Goal: Check status: Check status

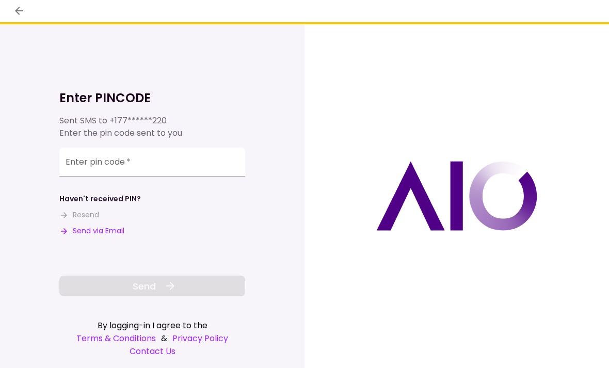
click at [90, 159] on input "Enter pin code   *" at bounding box center [152, 162] width 186 height 29
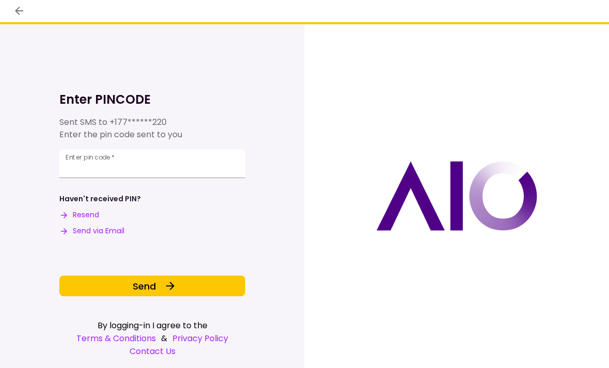
type input "******"
click at [152, 282] on span "Send" at bounding box center [144, 286] width 23 height 14
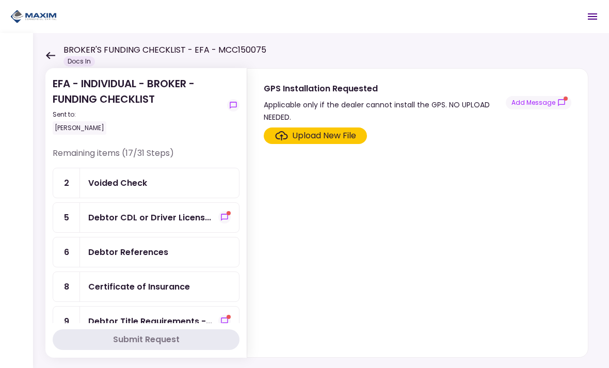
click at [42, 221] on div "EFA - INDIVIDUAL - BROKER - FUNDING CHECKLIST Sent to: [PERSON_NAME] Remaining …" at bounding box center [321, 200] width 576 height 335
click at [115, 187] on div "Voided Check" at bounding box center [117, 183] width 59 height 13
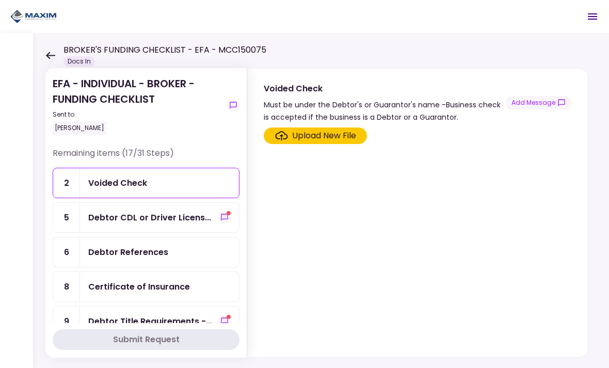
click at [121, 215] on div "Debtor CDL or Driver Licens..." at bounding box center [149, 217] width 123 height 13
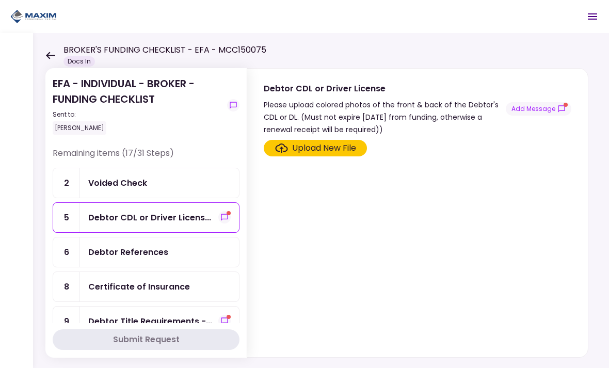
click at [35, 160] on div "EFA - INDIVIDUAL - BROKER - FUNDING CHECKLIST Sent to: [PERSON_NAME] Remaining …" at bounding box center [321, 200] width 576 height 335
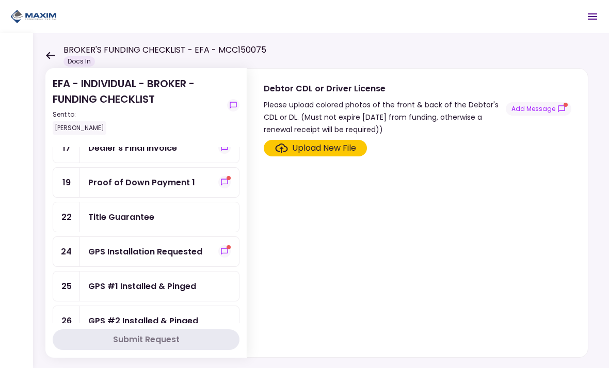
scroll to position [383, 0]
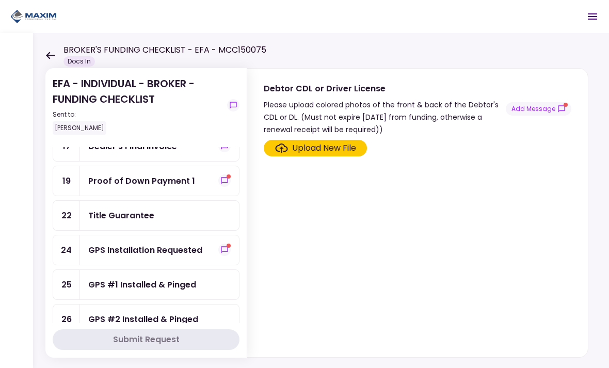
click at [222, 180] on icon "show-messages" at bounding box center [224, 181] width 8 height 8
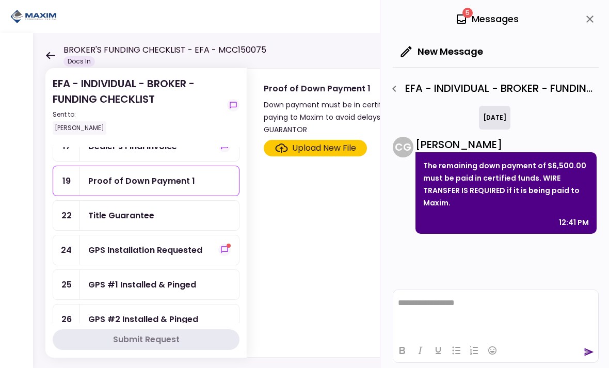
click at [581, 20] on button "close" at bounding box center [590, 19] width 18 height 18
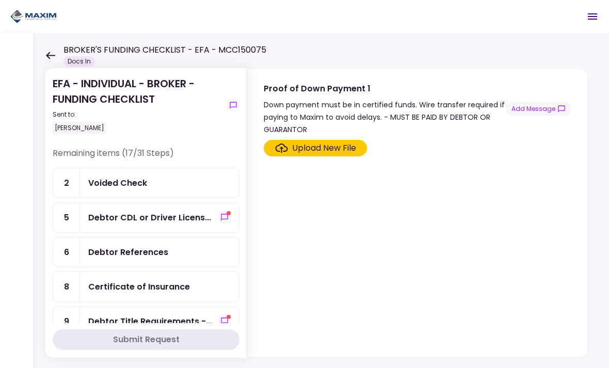
click at [124, 180] on div "Voided Check" at bounding box center [117, 183] width 59 height 13
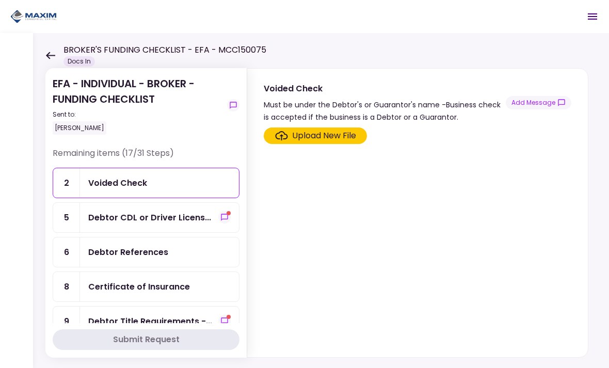
click at [222, 216] on icon "show-messages" at bounding box center [224, 217] width 8 height 8
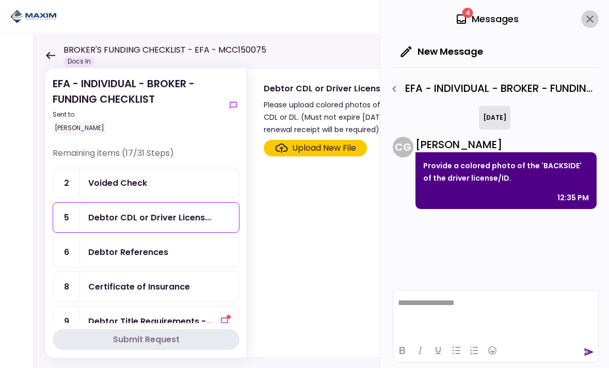
click at [582, 20] on button "close" at bounding box center [590, 19] width 18 height 18
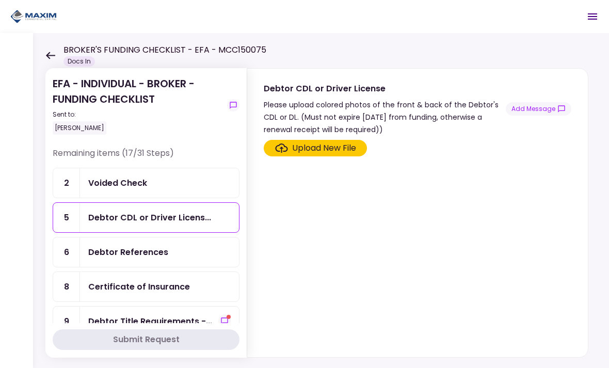
click at [50, 173] on section "EFA - INDIVIDUAL - BROKER - FUNDING CHECKLIST Sent to: [PERSON_NAME] Remaining …" at bounding box center [145, 213] width 201 height 290
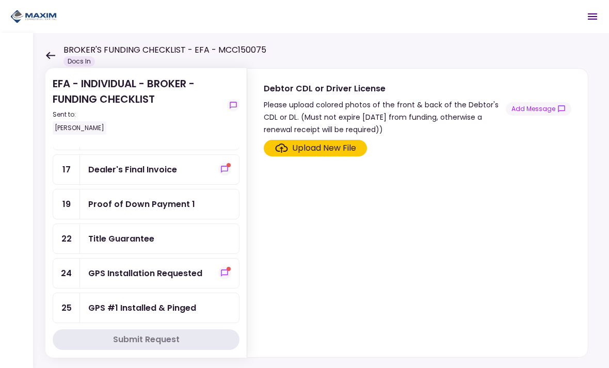
scroll to position [352, 0]
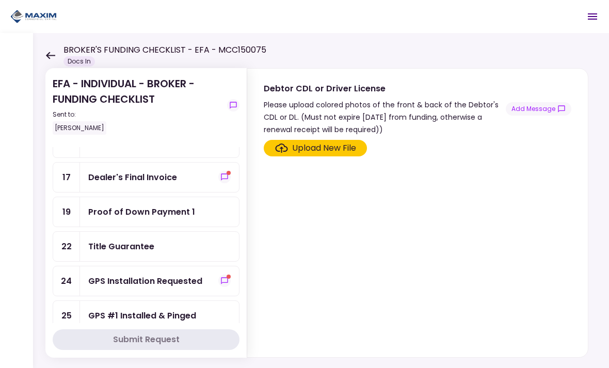
click at [126, 177] on div "Dealer's Final Invoice" at bounding box center [132, 177] width 89 height 13
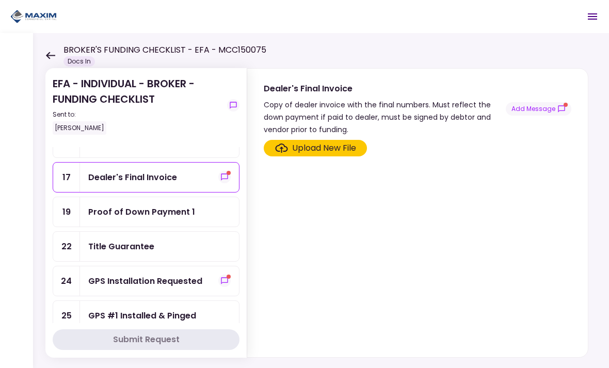
click at [547, 108] on button "Add Message" at bounding box center [539, 108] width 66 height 13
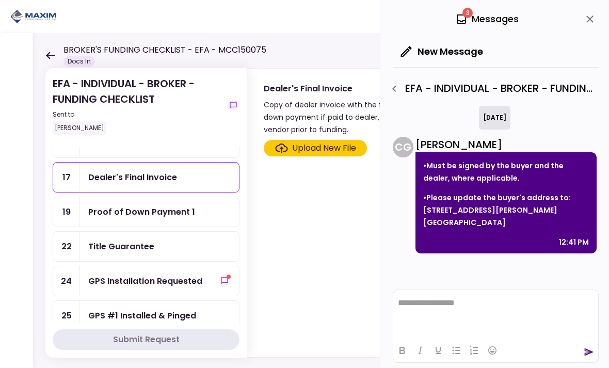
click at [588, 22] on icon "close" at bounding box center [589, 18] width 7 height 7
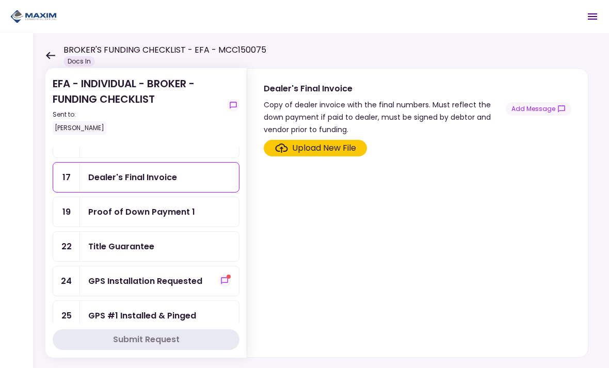
click at [54, 171] on div "17" at bounding box center [66, 177] width 27 height 29
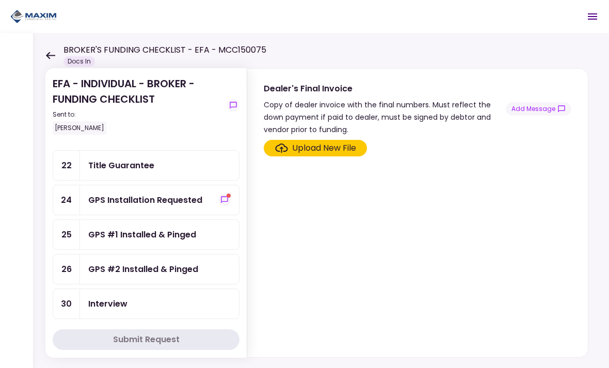
scroll to position [440, 0]
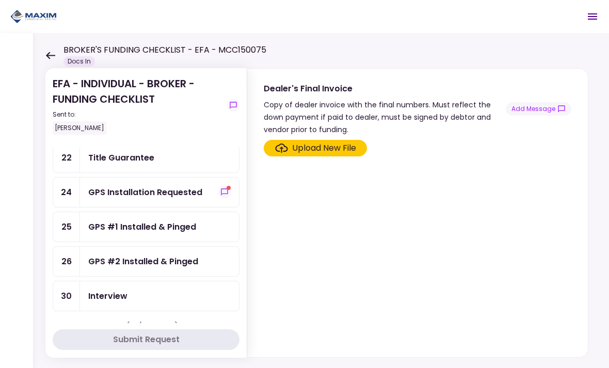
click at [130, 194] on div "GPS Installation Requested" at bounding box center [145, 192] width 114 height 13
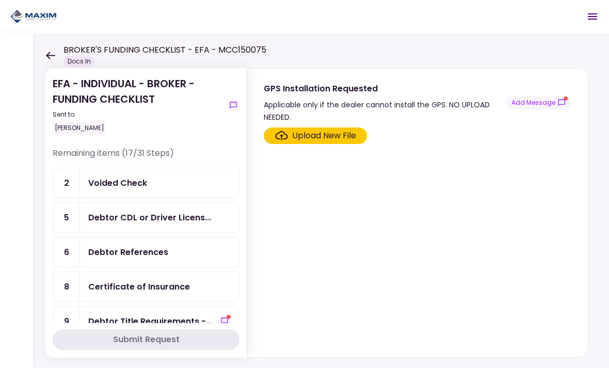
click at [42, 199] on div "EFA - INDIVIDUAL - BROKER - FUNDING CHECKLIST Sent to: [PERSON_NAME] Remaining …" at bounding box center [321, 200] width 576 height 335
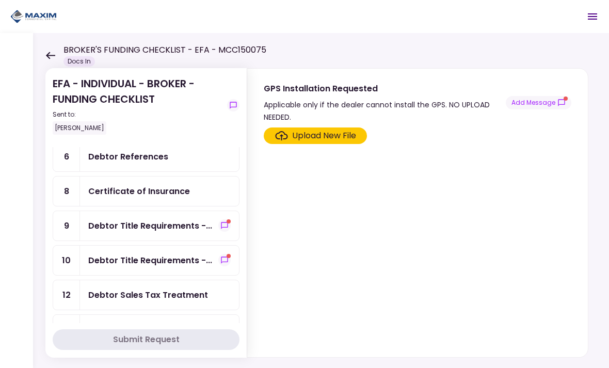
scroll to position [118, 0]
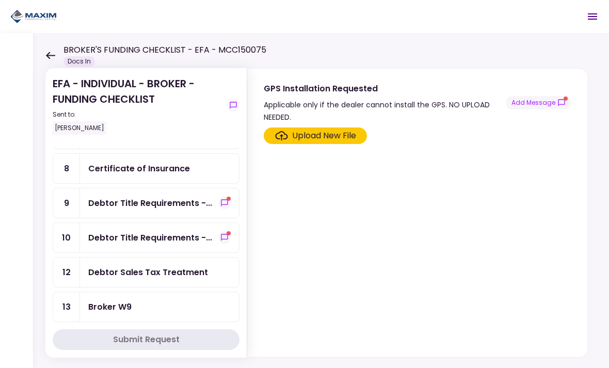
click at [115, 203] on div "Debtor Title Requirements -..." at bounding box center [150, 203] width 124 height 13
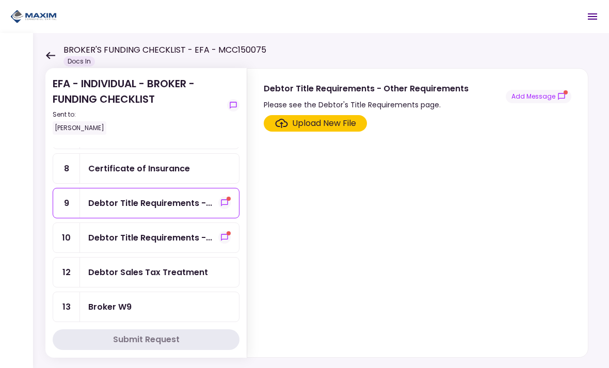
click at [538, 101] on button "Add Message" at bounding box center [539, 96] width 66 height 13
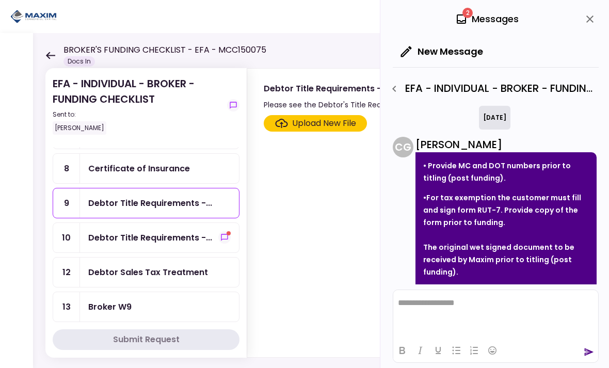
scroll to position [23, 0]
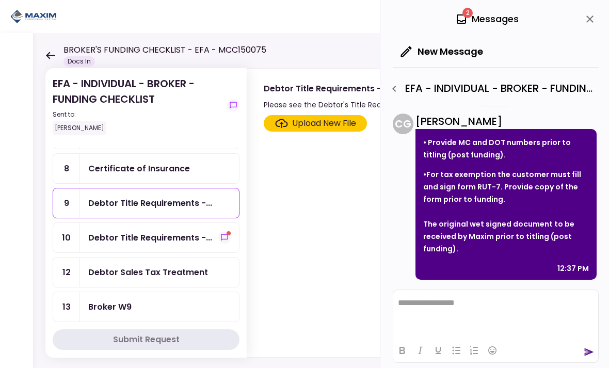
click at [121, 235] on div "Debtor Title Requirements -..." at bounding box center [150, 237] width 124 height 13
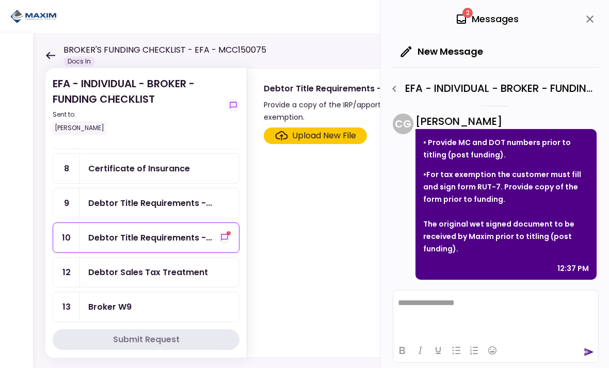
click at [583, 20] on button "close" at bounding box center [590, 19] width 18 height 18
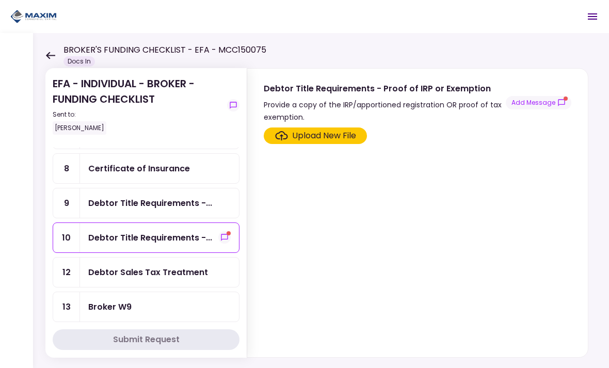
click at [145, 238] on div "Debtor Title Requirements -..." at bounding box center [150, 237] width 124 height 13
click at [226, 236] on icon "show-messages" at bounding box center [224, 237] width 8 height 8
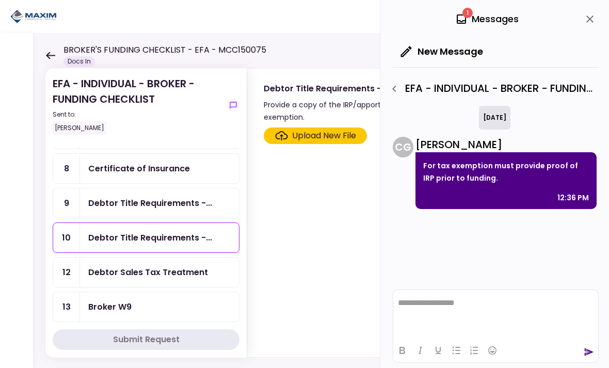
click at [591, 15] on icon "close" at bounding box center [590, 19] width 12 height 12
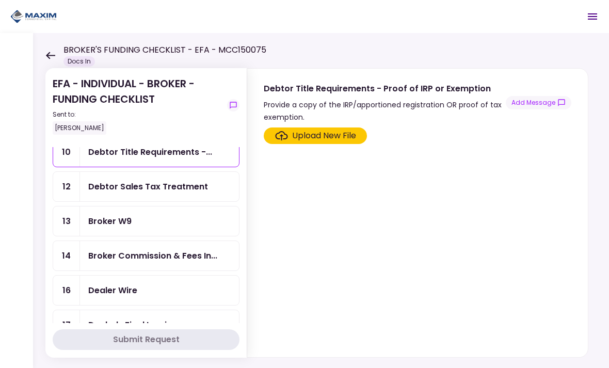
scroll to position [204, 0]
click at [139, 190] on div "Debtor Sales Tax Treatment" at bounding box center [148, 186] width 120 height 13
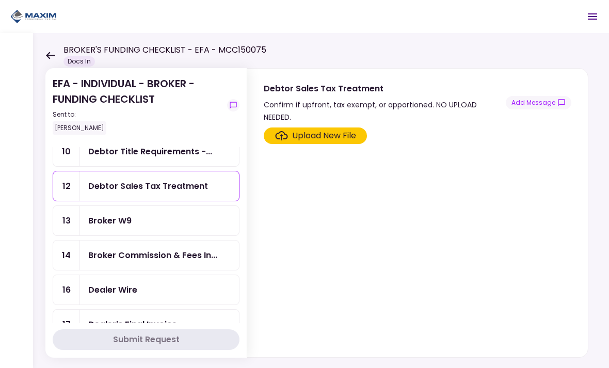
click at [547, 96] on button "Add Message" at bounding box center [539, 102] width 66 height 13
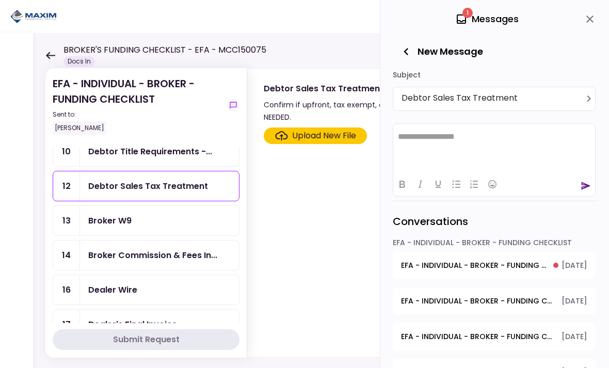
click at [591, 18] on icon "close" at bounding box center [589, 18] width 7 height 7
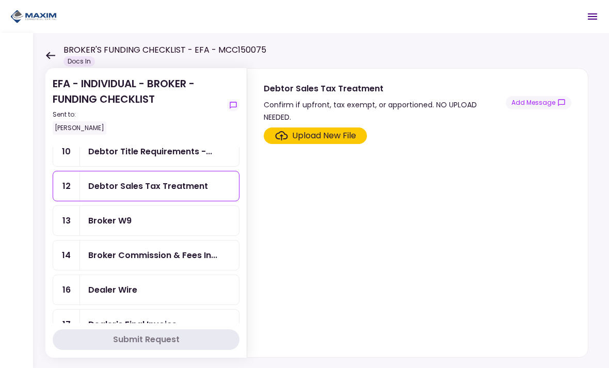
click at [140, 186] on div "Debtor Sales Tax Treatment" at bounding box center [148, 186] width 120 height 13
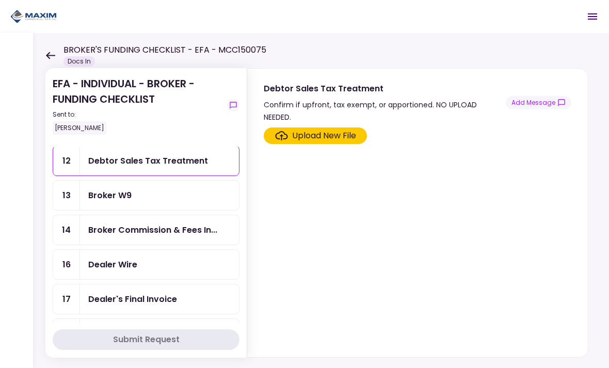
scroll to position [235, 0]
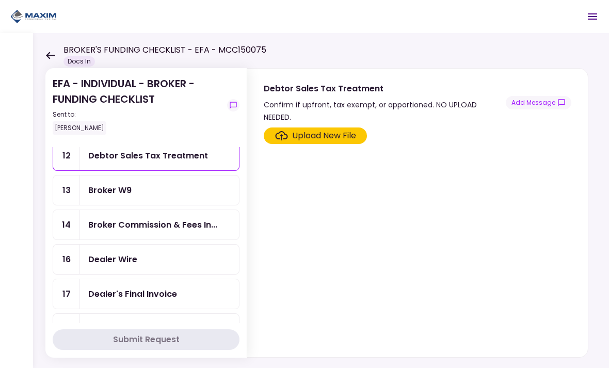
click at [109, 192] on div "Broker W9" at bounding box center [109, 190] width 43 height 13
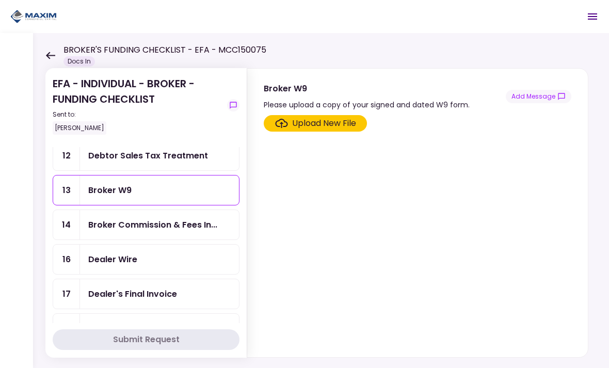
click at [538, 102] on button "Add Message" at bounding box center [539, 96] width 66 height 13
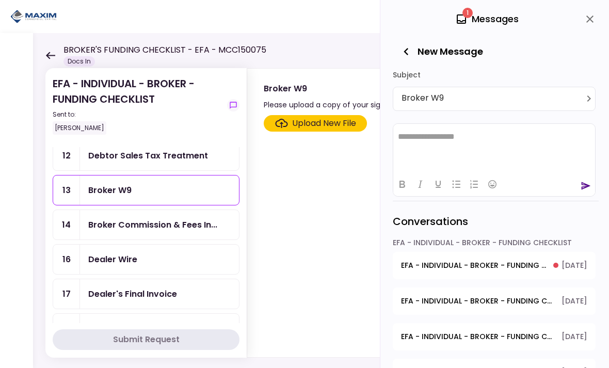
click at [582, 22] on button "close" at bounding box center [590, 19] width 18 height 18
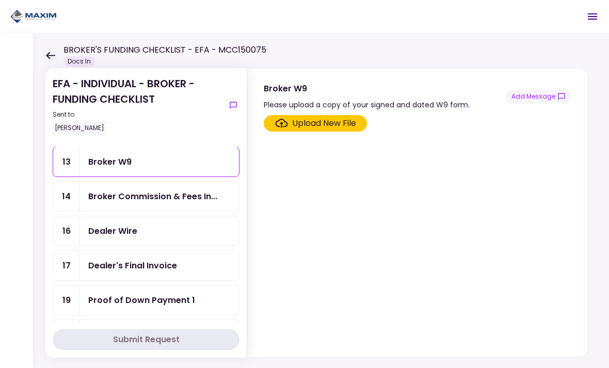
scroll to position [263, 0]
click at [107, 193] on div "Broker Commission & Fees In..." at bounding box center [152, 196] width 129 height 13
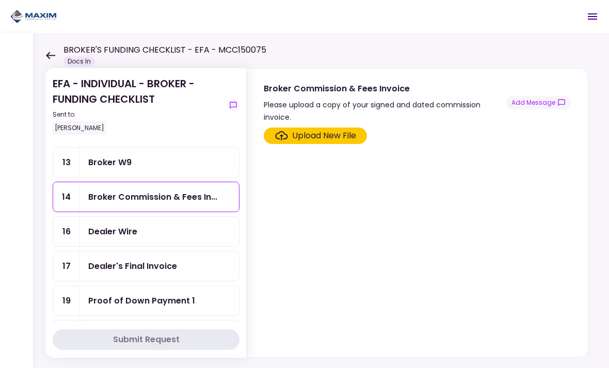
click at [112, 231] on div "Dealer Wire" at bounding box center [112, 231] width 49 height 13
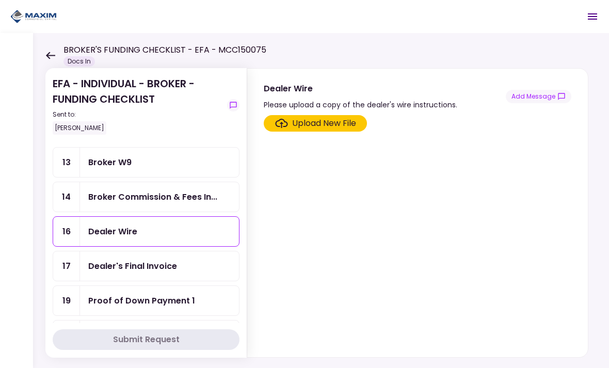
click at [112, 230] on div "Dealer Wire" at bounding box center [112, 231] width 49 height 13
click at [550, 96] on button "Add Message" at bounding box center [539, 96] width 66 height 13
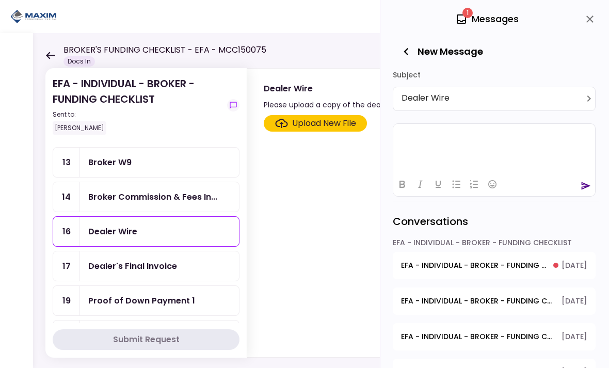
click at [558, 183] on div at bounding box center [494, 184] width 202 height 20
click at [587, 20] on icon "close" at bounding box center [590, 19] width 12 height 12
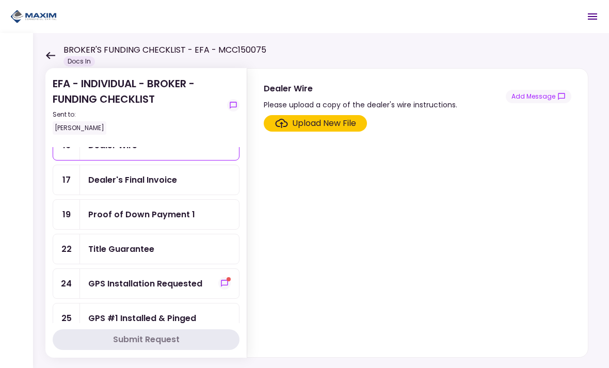
scroll to position [362, 0]
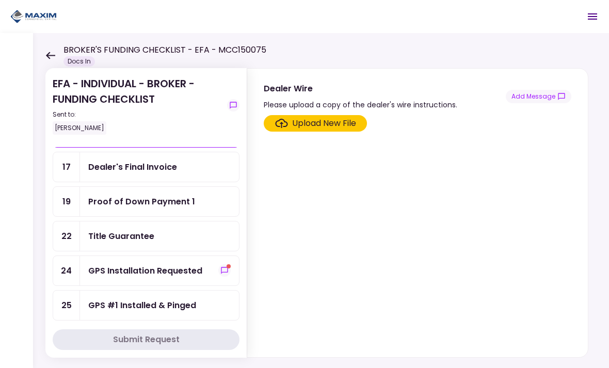
click at [105, 236] on div "Title Guarantee" at bounding box center [121, 236] width 66 height 13
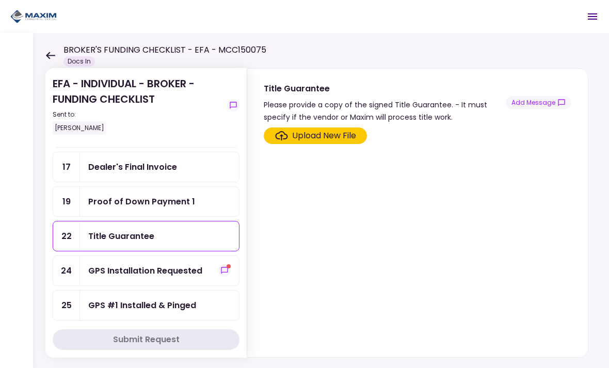
click at [134, 230] on div "Title Guarantee" at bounding box center [121, 236] width 66 height 13
click at [534, 103] on button "Add Message" at bounding box center [539, 102] width 66 height 13
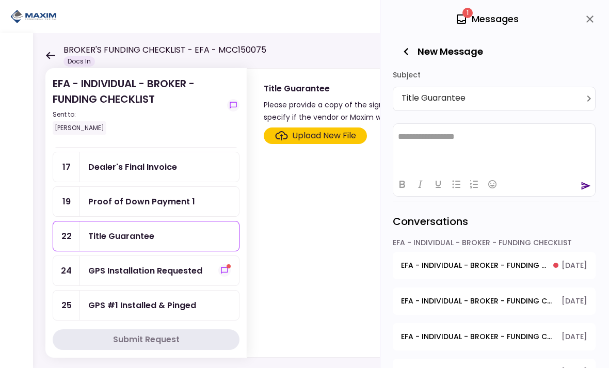
click at [588, 15] on icon "close" at bounding box center [590, 19] width 12 height 12
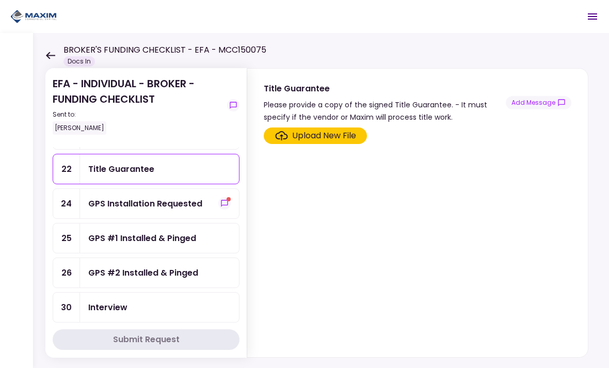
scroll to position [443, 0]
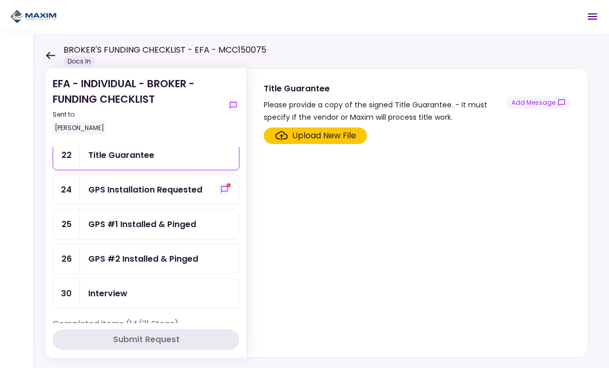
click at [117, 189] on div "GPS Installation Requested" at bounding box center [145, 189] width 114 height 13
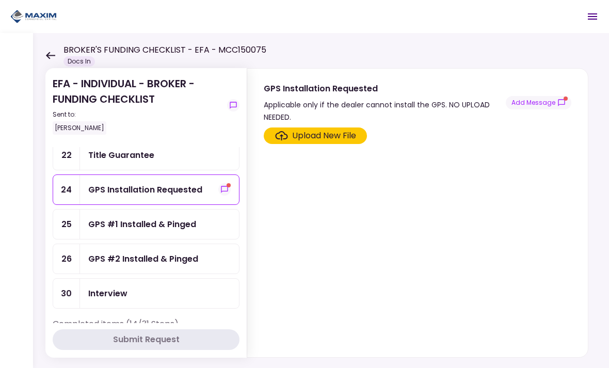
click at [549, 106] on button "Add Message" at bounding box center [539, 102] width 66 height 13
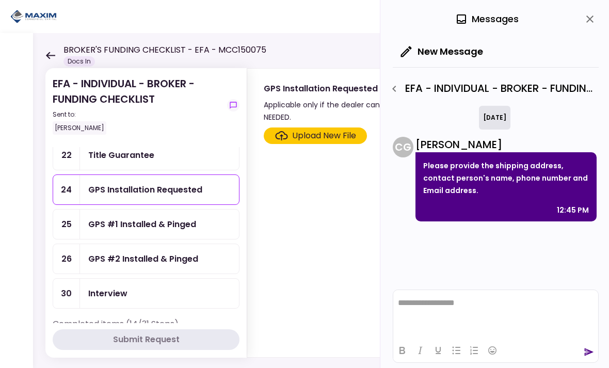
click at [586, 18] on icon "close" at bounding box center [590, 19] width 12 height 12
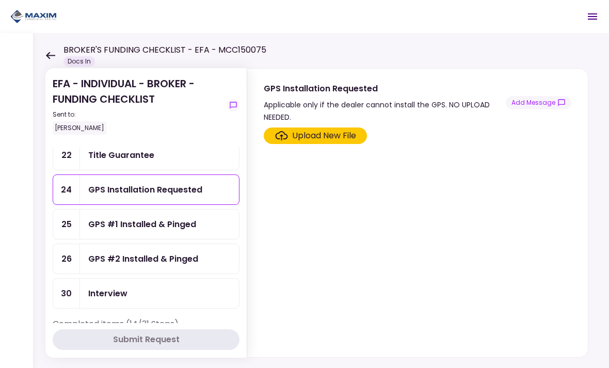
click at [152, 185] on div "GPS Installation Requested" at bounding box center [145, 189] width 114 height 13
click at [547, 101] on button "Add Message" at bounding box center [539, 102] width 66 height 13
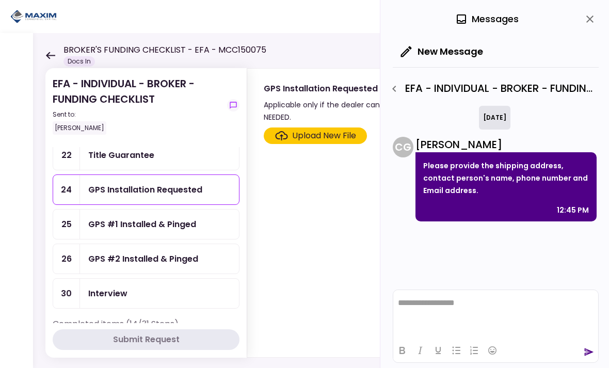
click at [585, 20] on icon "close" at bounding box center [590, 19] width 12 height 12
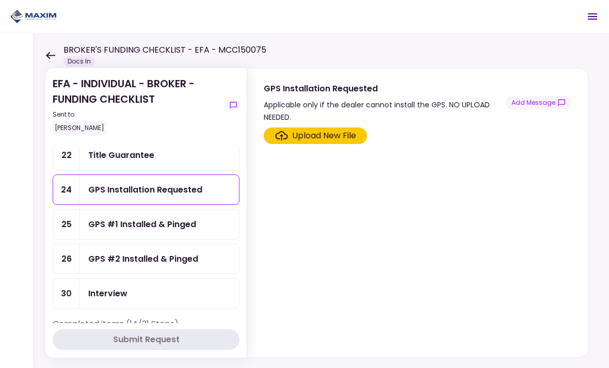
click at [120, 225] on div "GPS #1 Installed & Pinged" at bounding box center [142, 224] width 108 height 13
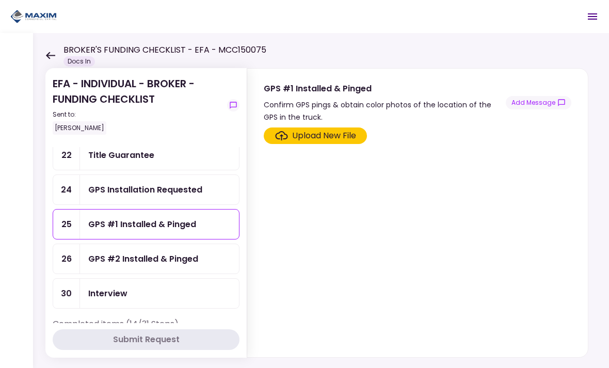
click at [143, 223] on div "GPS #1 Installed & Pinged" at bounding box center [142, 224] width 108 height 13
click at [121, 260] on div "GPS #2 Installed & Pinged" at bounding box center [143, 258] width 110 height 13
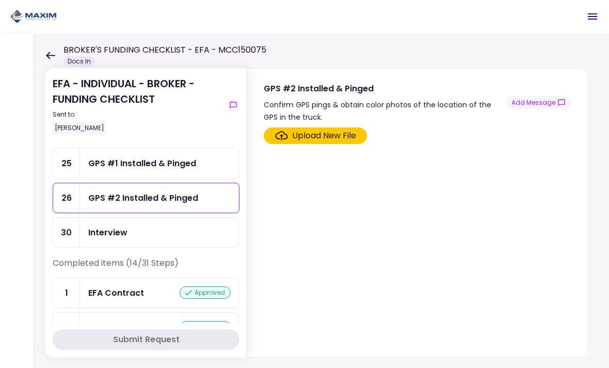
scroll to position [511, 0]
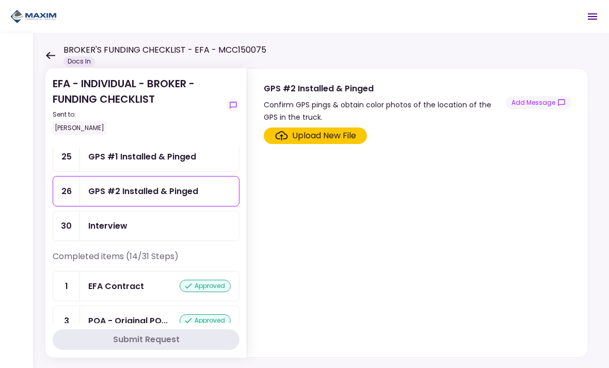
click at [101, 227] on div "Interview" at bounding box center [107, 225] width 39 height 13
